Goal: Book appointment/travel/reservation

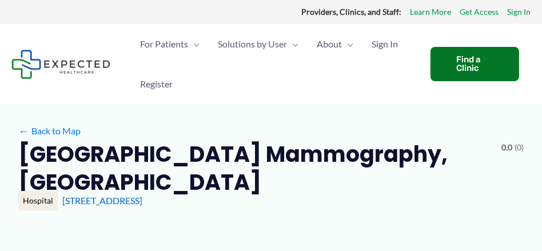
type input "**********"
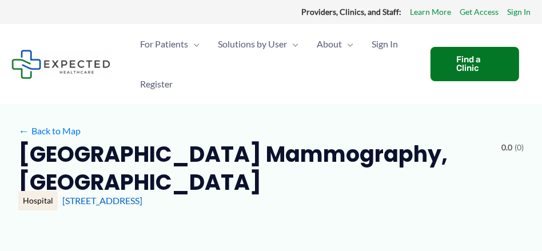
type input "**********"
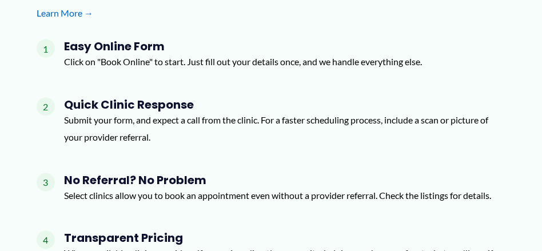
scroll to position [1562, 0]
